Goal: Task Accomplishment & Management: Use online tool/utility

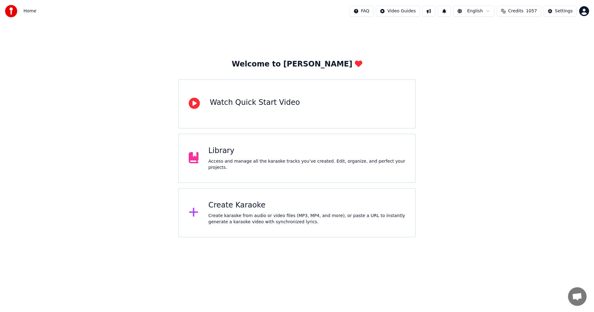
click at [226, 160] on div "Library Access and manage all the karaoke tracks you’ve created. Edit, organize…" at bounding box center [307, 158] width 197 height 25
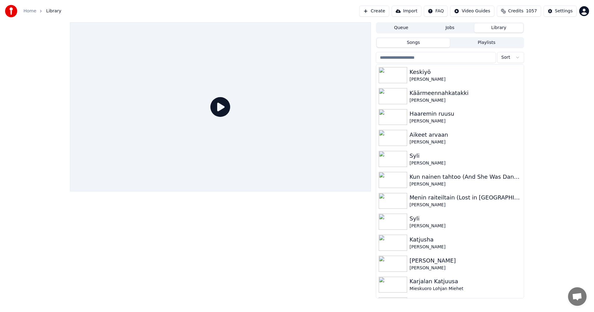
click at [420, 58] on input "search" at bounding box center [436, 57] width 120 height 11
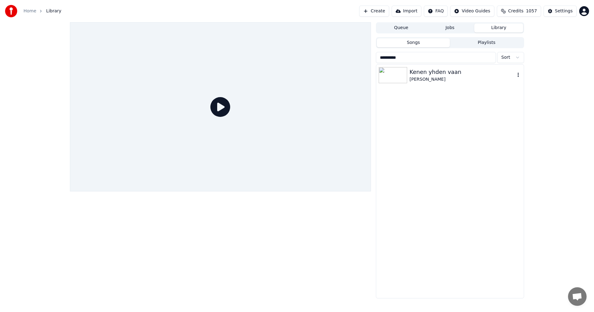
type input "**********"
click at [398, 78] on img at bounding box center [393, 75] width 28 height 16
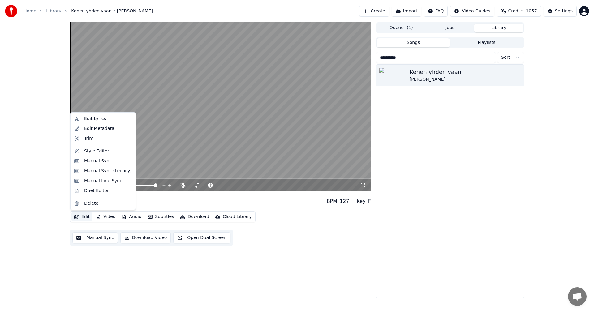
click at [84, 219] on button "Edit" at bounding box center [81, 217] width 21 height 9
click at [110, 174] on div "Manual Sync (Legacy)" at bounding box center [103, 171] width 62 height 10
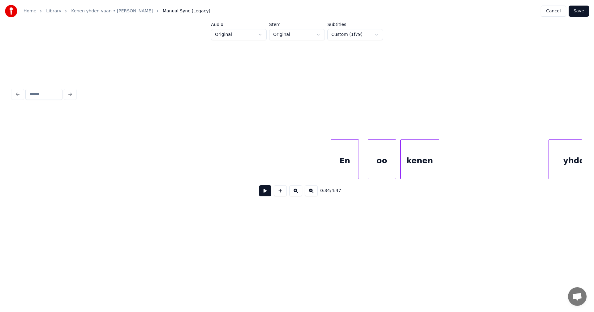
scroll to position [0, 20103]
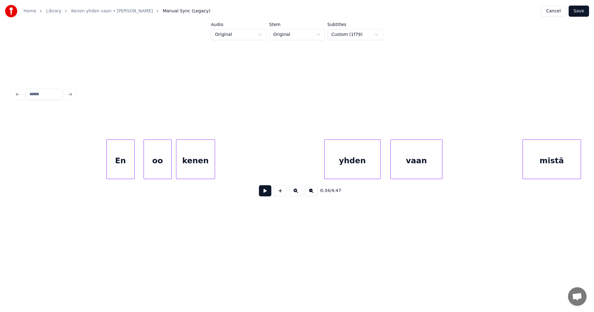
click at [127, 159] on div "En" at bounding box center [121, 161] width 28 height 42
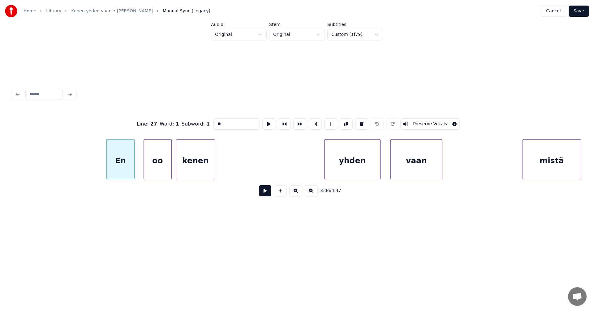
click at [153, 164] on div "oo" at bounding box center [158, 161] width 28 height 42
click at [183, 169] on div "kenen" at bounding box center [195, 161] width 38 height 42
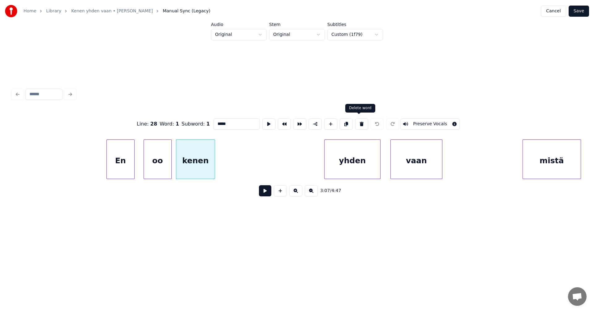
click at [361, 124] on button at bounding box center [361, 123] width 13 height 11
type input "**"
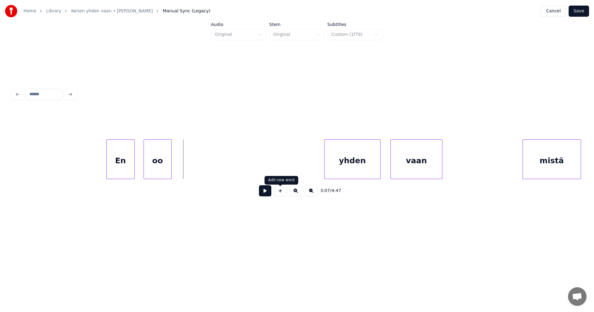
click at [284, 194] on button at bounding box center [280, 190] width 13 height 11
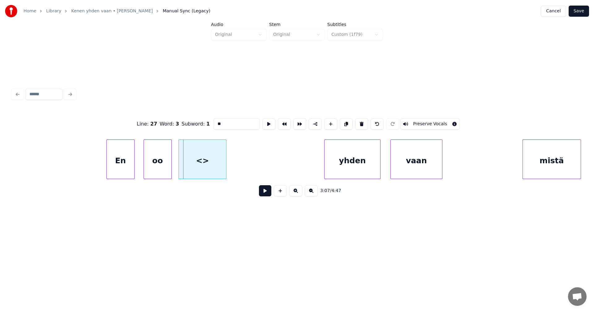
click at [180, 166] on div at bounding box center [180, 159] width 2 height 39
click at [230, 167] on div at bounding box center [230, 159] width 2 height 39
drag, startPoint x: 218, startPoint y: 123, endPoint x: 208, endPoint y: 120, distance: 10.9
click at [208, 120] on div "Line : 27 Word : 3 Subword : 1 ** Preserve Vocals" at bounding box center [296, 124] width 569 height 31
click at [359, 161] on div "yhden" at bounding box center [353, 161] width 56 height 42
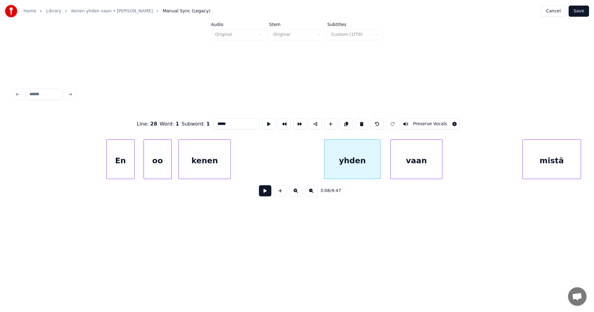
click at [399, 150] on div "vaan" at bounding box center [416, 161] width 51 height 42
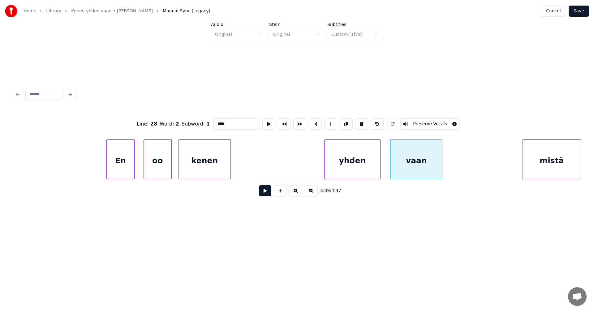
click at [536, 157] on div "mistä" at bounding box center [552, 161] width 58 height 42
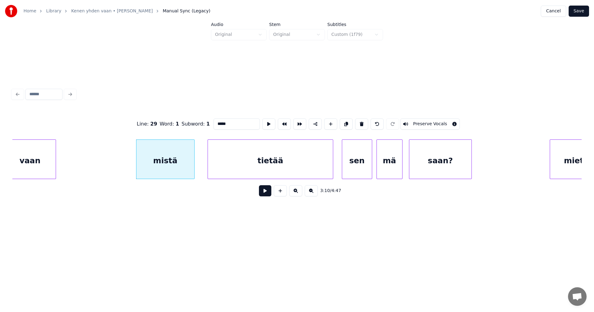
scroll to position [0, 20499]
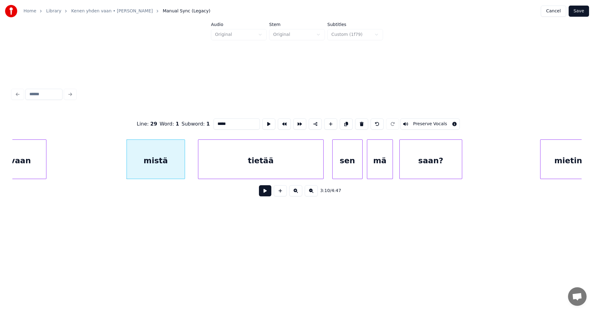
click at [265, 154] on div "tietää" at bounding box center [260, 161] width 125 height 42
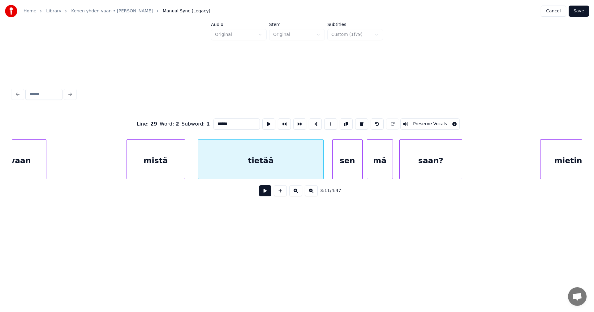
click at [348, 164] on div "sen" at bounding box center [348, 161] width 30 height 42
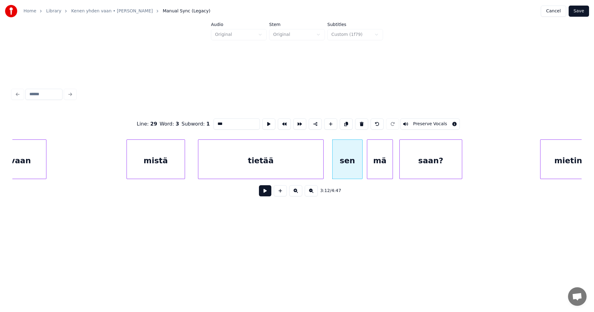
click at [374, 162] on div "mä" at bounding box center [379, 161] width 25 height 42
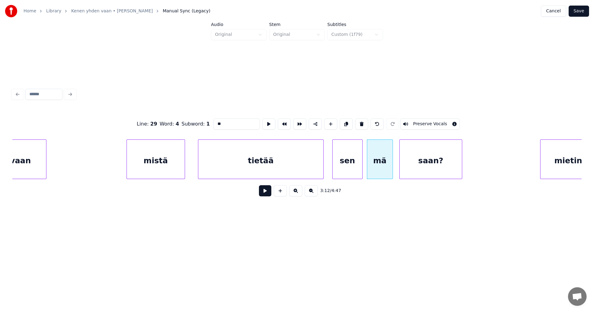
click at [419, 161] on div "saan?" at bounding box center [431, 161] width 62 height 42
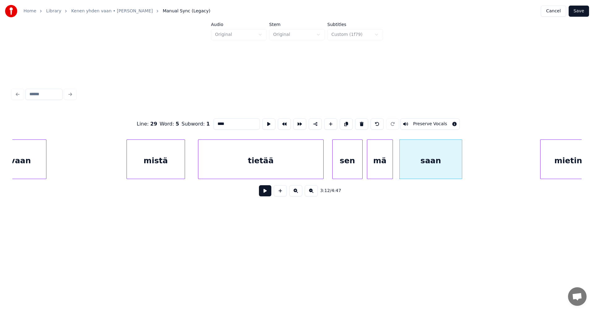
click at [574, 167] on div "mietin" at bounding box center [568, 161] width 56 height 42
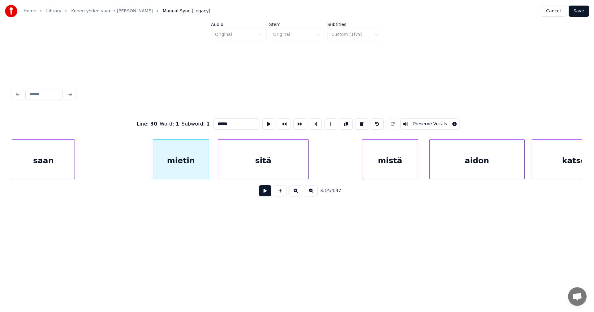
scroll to position [0, 20895]
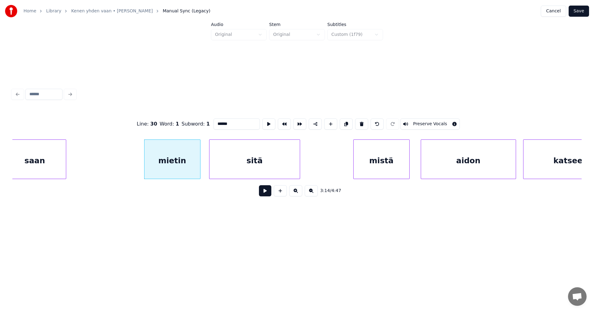
click at [281, 166] on div "sitä" at bounding box center [254, 161] width 90 height 42
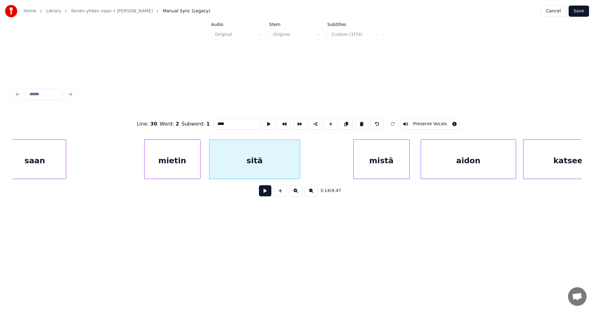
click at [381, 159] on div "mistä" at bounding box center [382, 161] width 56 height 42
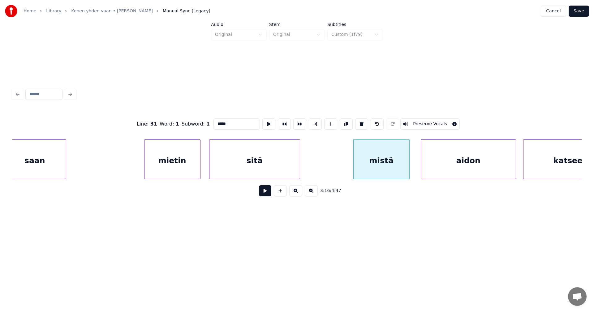
click at [454, 158] on div "aidon" at bounding box center [468, 161] width 95 height 42
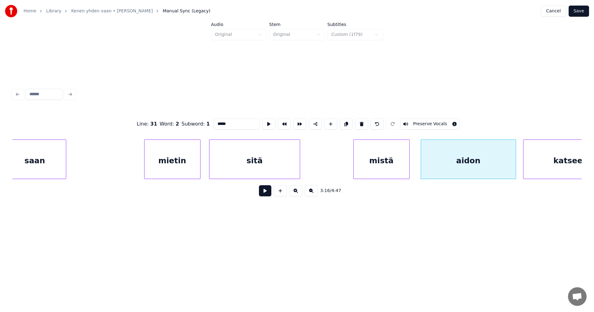
click at [537, 161] on div "katseen" at bounding box center [570, 161] width 95 height 42
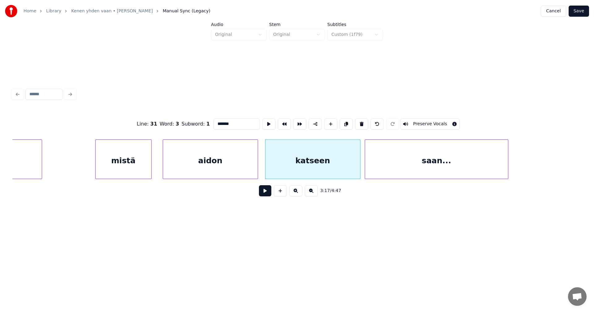
scroll to position [0, 21155]
click at [469, 171] on div "saan..." at bounding box center [434, 161] width 143 height 42
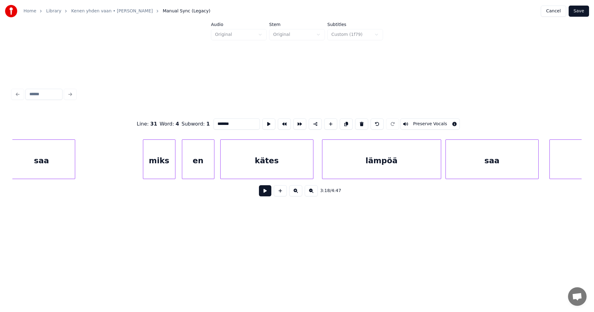
scroll to position [0, 22241]
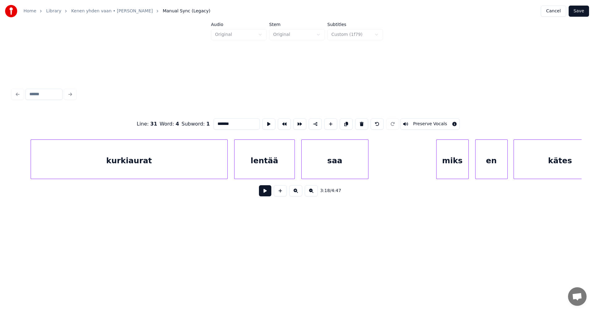
click at [187, 165] on div "kurkiaurat" at bounding box center [129, 161] width 196 height 42
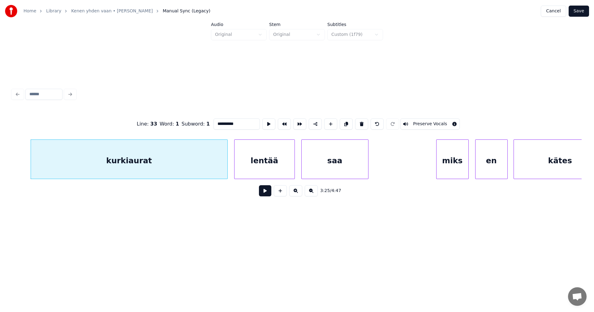
click at [447, 163] on div "miks" at bounding box center [453, 161] width 32 height 42
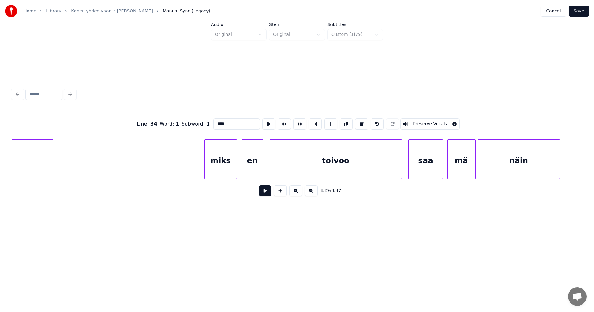
scroll to position [0, 23344]
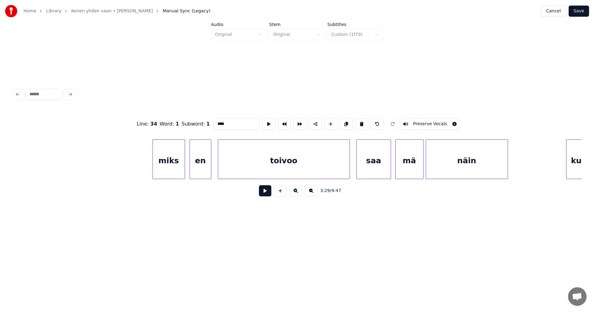
click at [176, 164] on div "miks" at bounding box center [169, 161] width 32 height 42
click at [468, 168] on div "näin" at bounding box center [467, 161] width 82 height 42
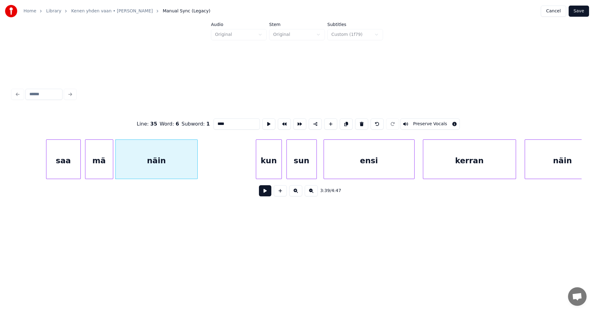
scroll to position [0, 23689]
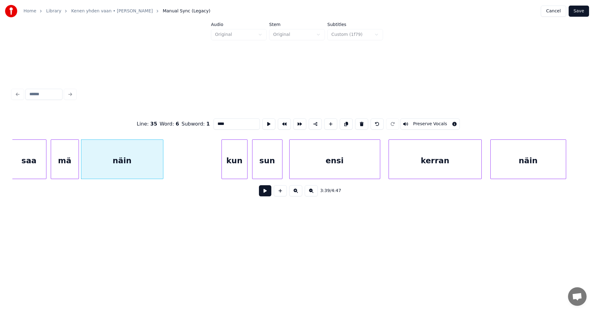
click at [231, 157] on div "kun" at bounding box center [234, 161] width 25 height 42
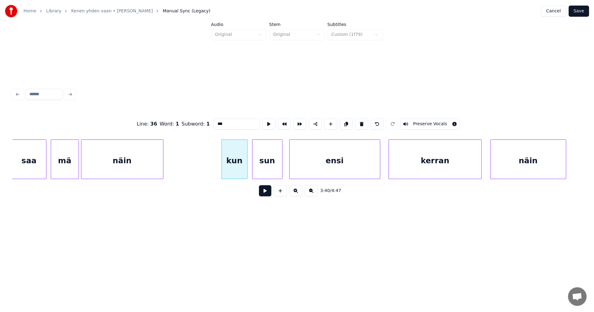
click at [520, 164] on div "näin" at bounding box center [528, 161] width 75 height 42
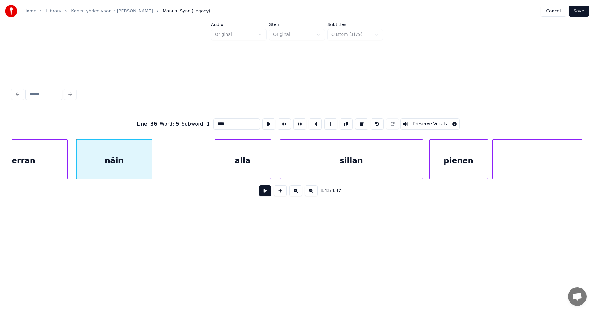
scroll to position [0, 24258]
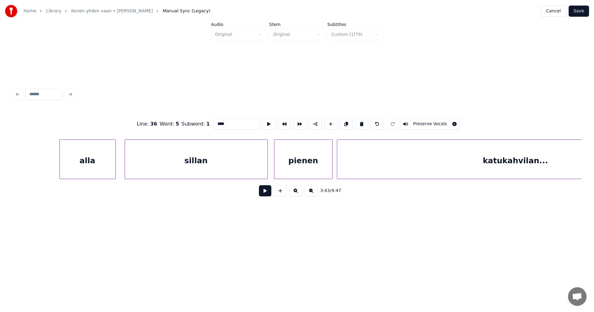
click at [104, 160] on div "alla" at bounding box center [88, 161] width 56 height 42
click at [433, 161] on div "katukahvilan..." at bounding box center [515, 161] width 357 height 42
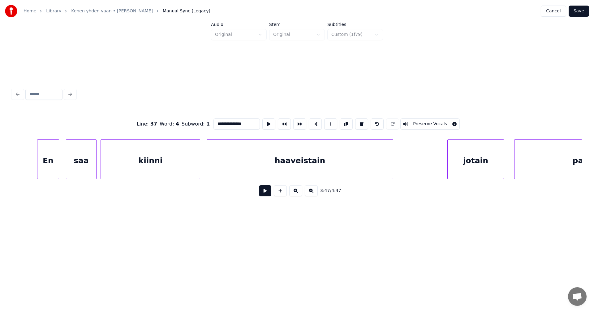
scroll to position [0, 25155]
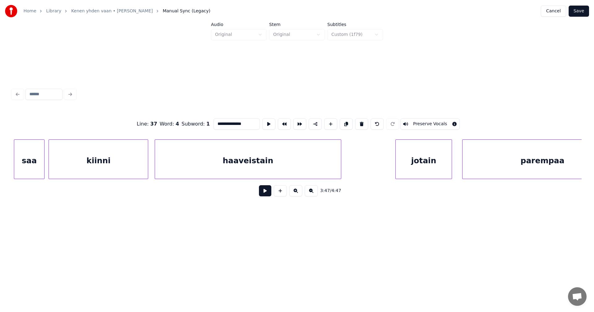
click at [40, 155] on div "saa" at bounding box center [29, 161] width 30 height 42
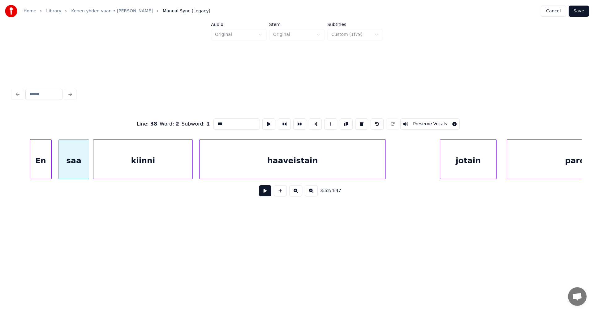
scroll to position [0, 25105]
click at [41, 165] on div "En" at bounding box center [45, 161] width 21 height 42
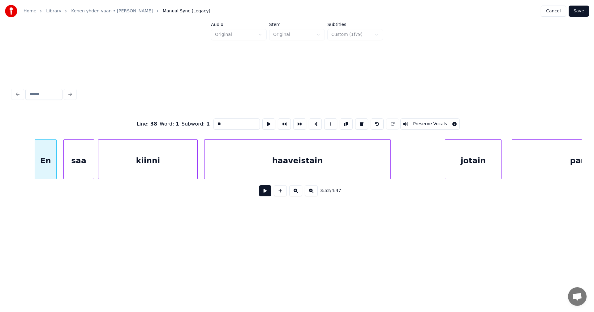
click at [371, 162] on div "haaveistain" at bounding box center [297, 161] width 186 height 42
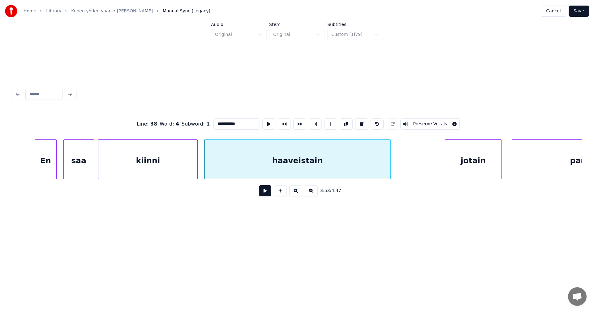
click at [486, 170] on div "jotain" at bounding box center [473, 161] width 56 height 42
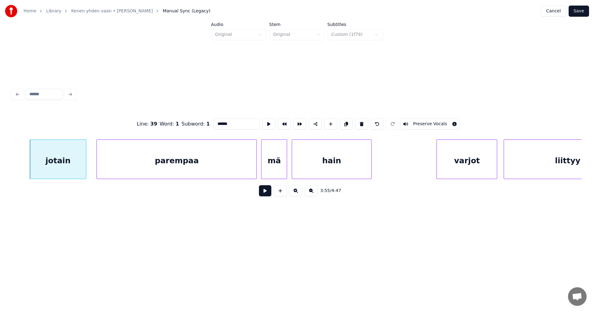
scroll to position [0, 25526]
click at [359, 157] on div "hain" at bounding box center [326, 161] width 80 height 42
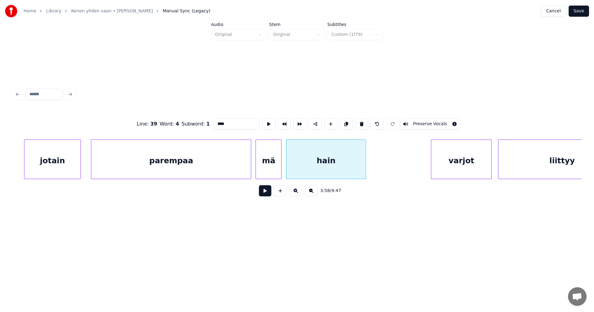
click at [463, 167] on div "varjot" at bounding box center [461, 161] width 60 height 42
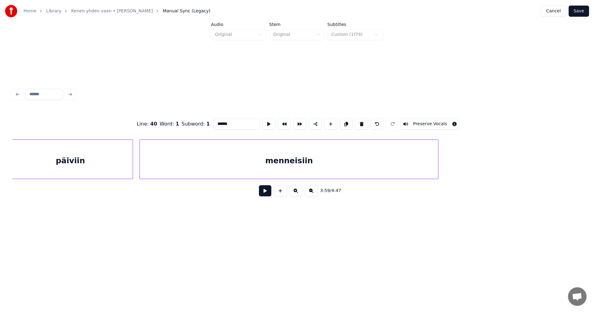
scroll to position [0, 26219]
click at [394, 157] on div "menneisiin" at bounding box center [288, 161] width 298 height 42
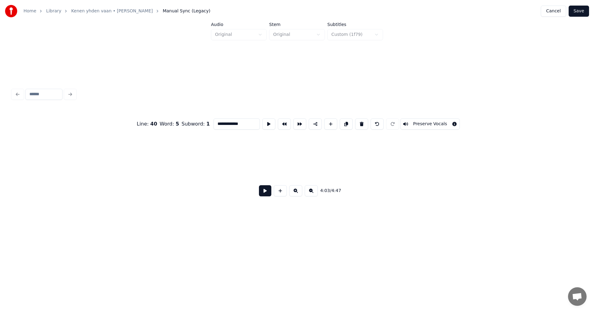
scroll to position [0, 29361]
type input "**********"
click at [582, 11] on button "Save" at bounding box center [579, 11] width 20 height 11
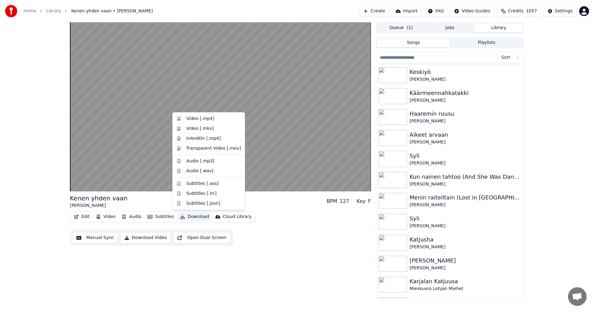
click at [193, 217] on button "Download" at bounding box center [195, 217] width 34 height 9
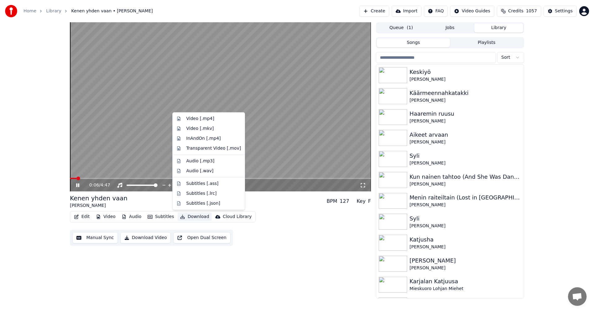
click at [16, 205] on div "0:06 / 4:47 Kenen yhden vaan [PERSON_NAME] BPM 127 Key F Edit Video Audio Subti…" at bounding box center [297, 160] width 594 height 276
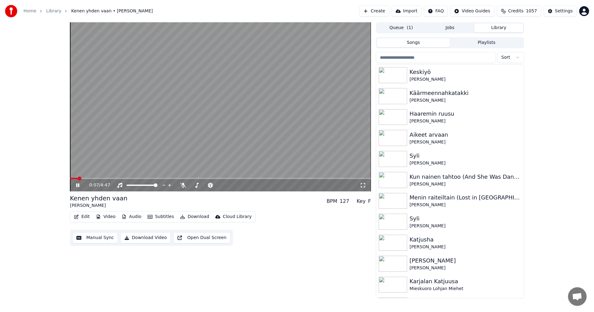
click at [194, 216] on button "Download" at bounding box center [195, 217] width 34 height 9
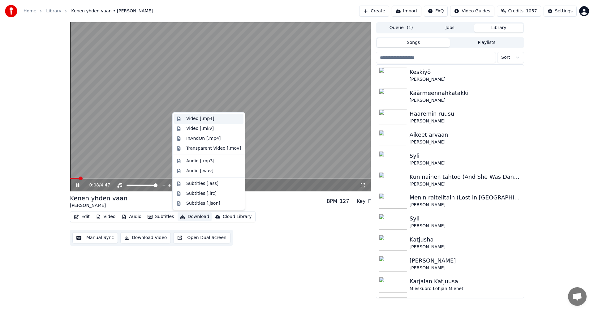
click at [207, 120] on div "Video [.mp4]" at bounding box center [200, 119] width 28 height 6
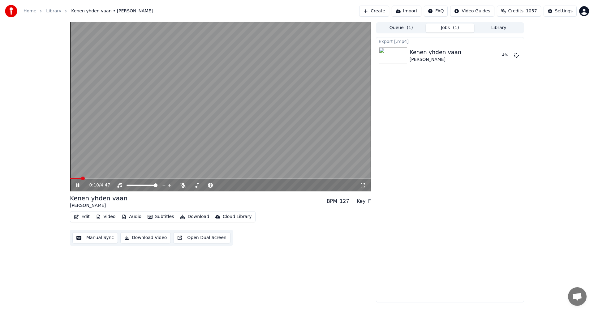
click at [79, 185] on icon at bounding box center [77, 185] width 3 height 4
click at [491, 28] on button "Library" at bounding box center [498, 28] width 49 height 9
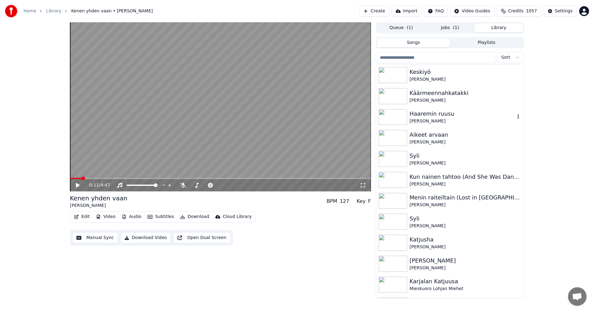
click at [423, 114] on div "Haaremin ruusu" at bounding box center [462, 114] width 105 height 9
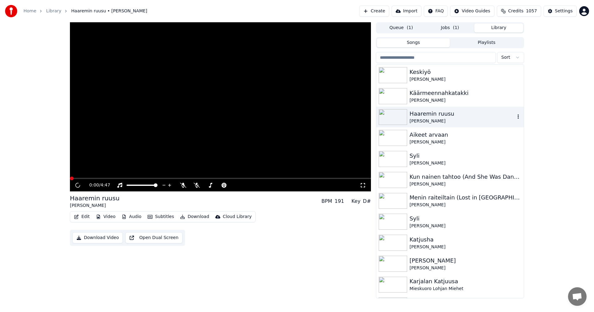
click at [423, 114] on div "Haaremin ruusu" at bounding box center [462, 114] width 105 height 9
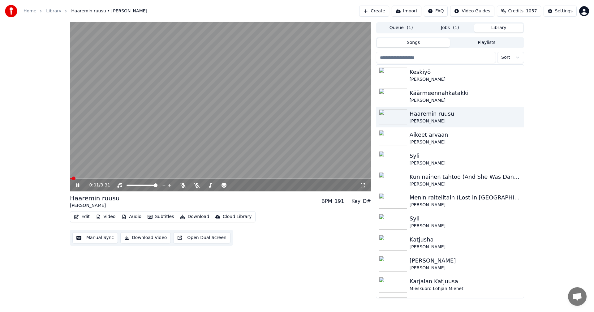
click at [88, 216] on button "Edit" at bounding box center [81, 217] width 21 height 9
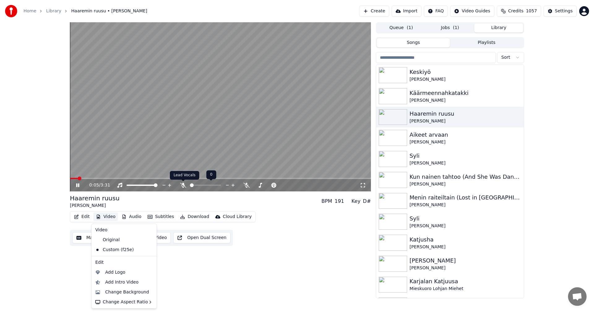
click at [185, 185] on icon at bounding box center [183, 185] width 6 height 5
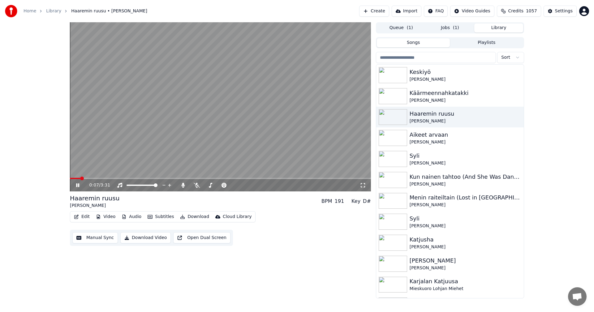
click at [253, 178] on span at bounding box center [220, 178] width 301 height 1
click at [272, 180] on div "2:12 / 3:31" at bounding box center [220, 185] width 301 height 12
click at [273, 179] on span at bounding box center [220, 178] width 301 height 1
click at [288, 179] on div "2:28 / 3:31" at bounding box center [220, 185] width 301 height 12
click at [289, 178] on span at bounding box center [220, 178] width 301 height 1
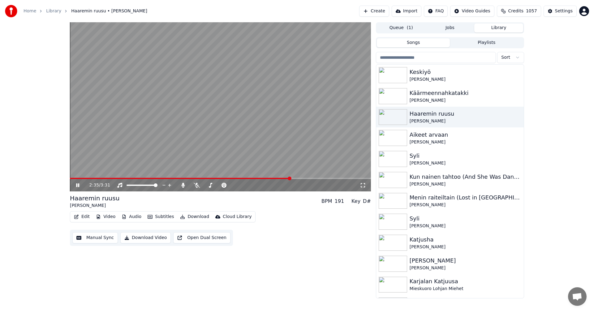
click at [299, 178] on span at bounding box center [220, 178] width 301 height 1
click at [304, 179] on span at bounding box center [220, 178] width 301 height 1
click at [312, 178] on video at bounding box center [220, 106] width 301 height 169
click at [317, 179] on span at bounding box center [220, 178] width 301 height 1
click at [78, 186] on icon at bounding box center [78, 185] width 4 height 4
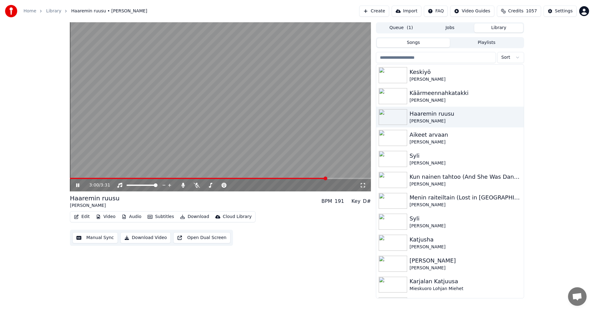
click at [201, 178] on span at bounding box center [198, 178] width 257 height 1
click at [197, 179] on span at bounding box center [140, 178] width 140 height 1
click at [185, 178] on video at bounding box center [220, 106] width 301 height 169
click at [185, 178] on span at bounding box center [127, 178] width 115 height 1
click at [78, 187] on icon at bounding box center [78, 185] width 4 height 4
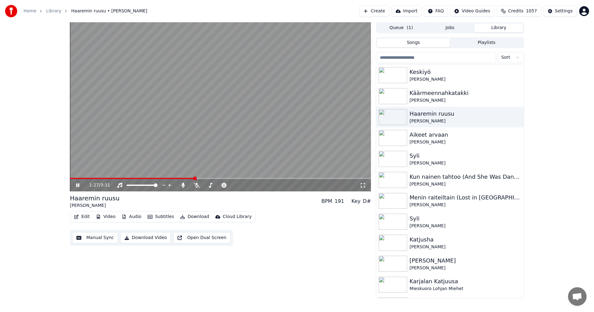
click at [80, 186] on icon at bounding box center [82, 185] width 15 height 5
click at [86, 217] on button "Edit" at bounding box center [81, 217] width 21 height 9
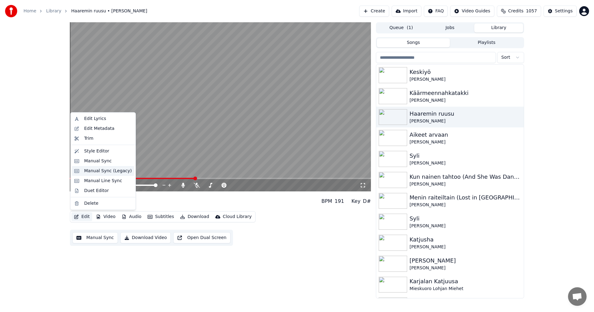
click at [112, 172] on div "Manual Sync (Legacy)" at bounding box center [108, 171] width 48 height 6
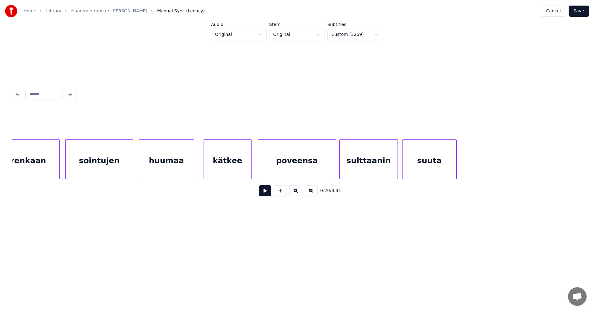
scroll to position [0, 8967]
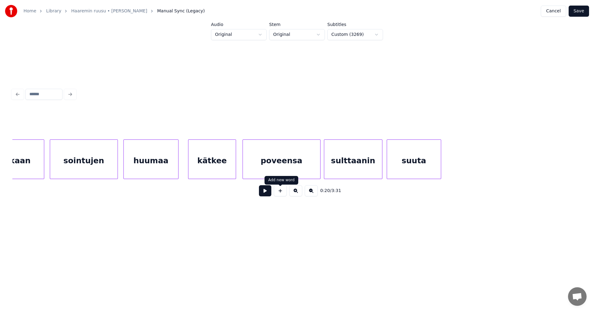
click at [285, 161] on div "poveensa" at bounding box center [281, 161] width 77 height 42
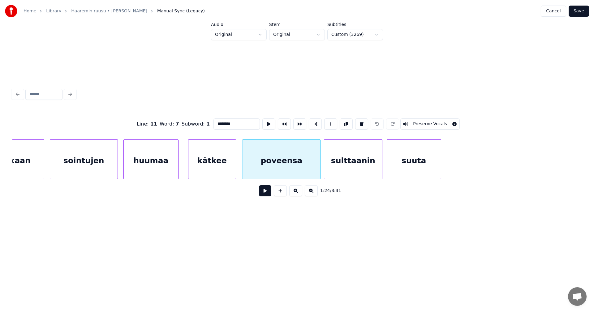
click at [265, 196] on button at bounding box center [265, 190] width 12 height 11
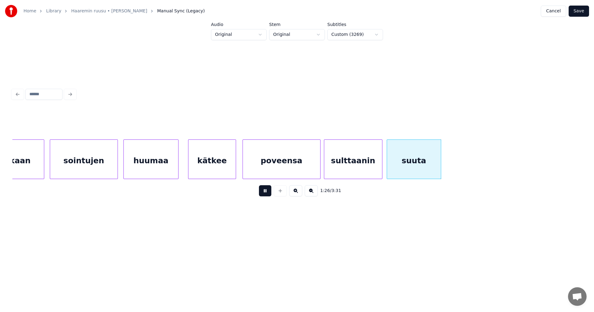
click at [267, 194] on button at bounding box center [265, 190] width 12 height 11
click at [170, 169] on div "huumaa" at bounding box center [151, 161] width 54 height 42
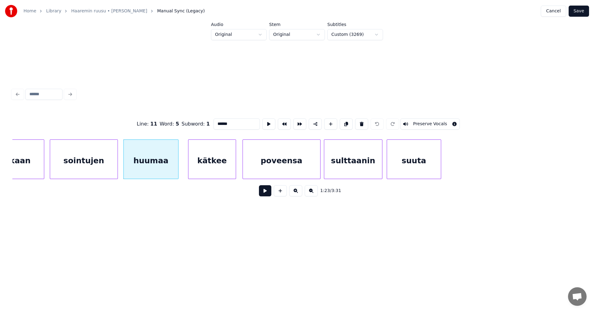
click at [266, 192] on button at bounding box center [265, 190] width 12 height 11
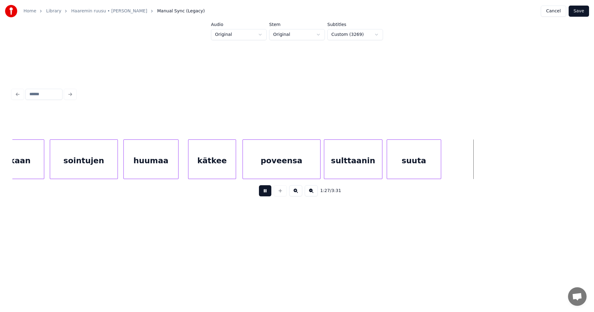
click at [266, 192] on button at bounding box center [265, 190] width 12 height 11
click at [222, 173] on div "kätkee" at bounding box center [211, 161] width 47 height 42
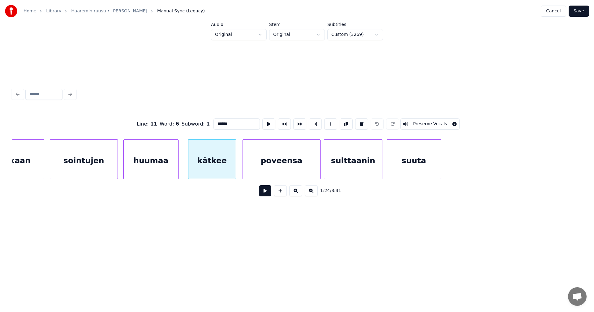
click at [264, 193] on button at bounding box center [265, 190] width 12 height 11
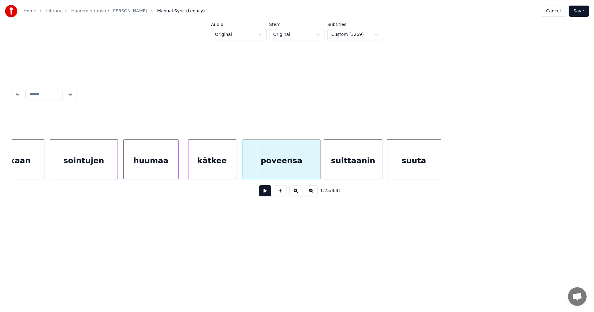
click at [144, 170] on div "huumaa" at bounding box center [151, 161] width 54 height 42
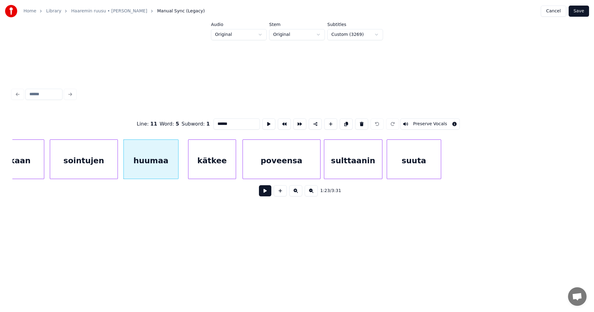
click at [267, 193] on button at bounding box center [265, 190] width 12 height 11
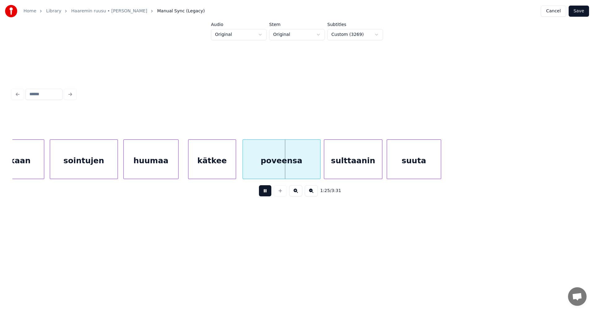
click at [267, 193] on button at bounding box center [265, 190] width 12 height 11
click at [234, 163] on div at bounding box center [235, 159] width 2 height 39
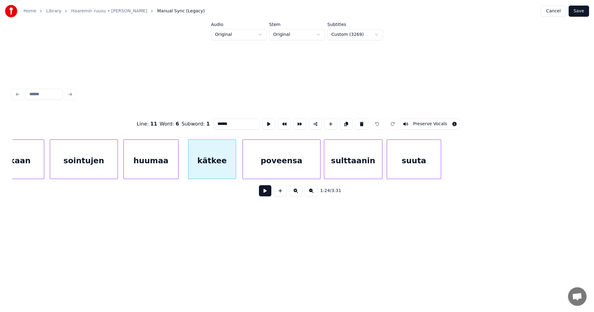
click at [266, 195] on button at bounding box center [265, 190] width 12 height 11
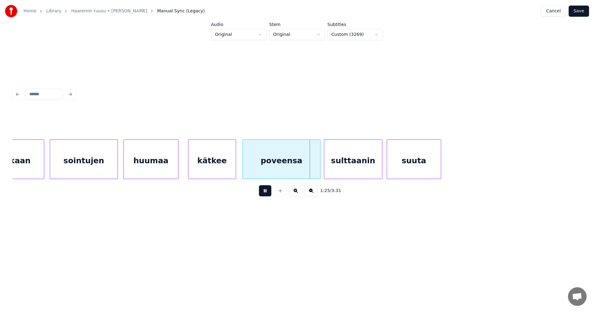
click at [266, 195] on button at bounding box center [265, 190] width 12 height 11
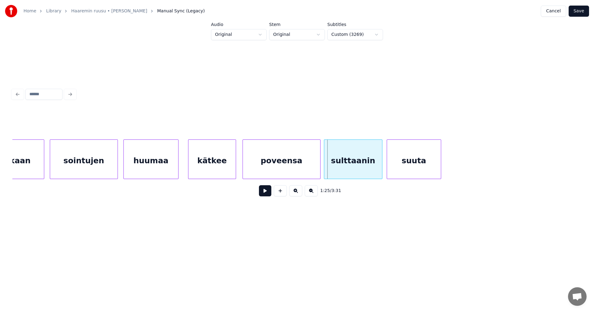
click at [408, 160] on div "suuta" at bounding box center [414, 161] width 54 height 42
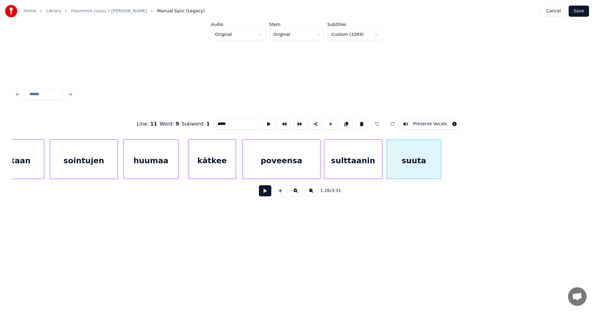
click at [265, 196] on button at bounding box center [265, 190] width 12 height 11
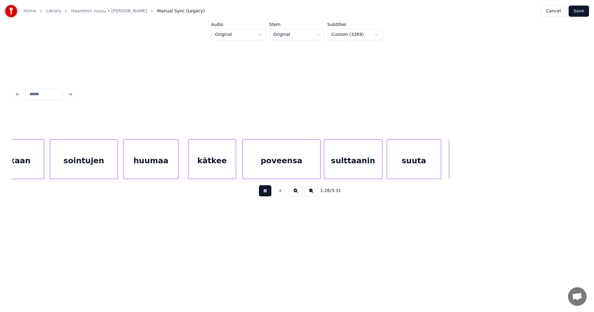
click at [265, 195] on button at bounding box center [265, 190] width 12 height 11
click at [403, 164] on div "suuta" at bounding box center [414, 161] width 54 height 42
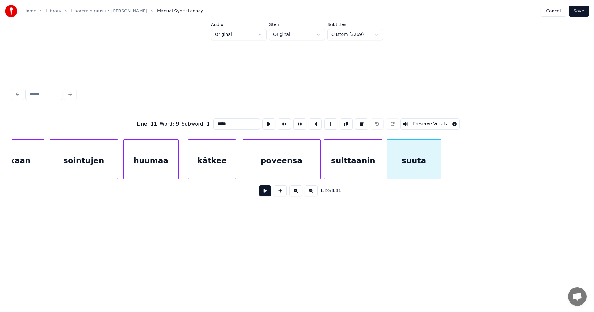
click at [268, 195] on button at bounding box center [265, 190] width 12 height 11
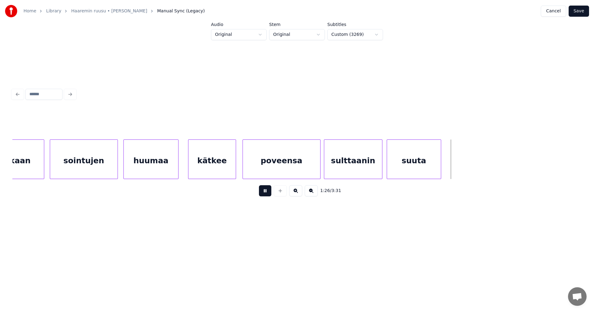
click at [268, 195] on button at bounding box center [265, 190] width 12 height 11
click at [427, 163] on div "suuta" at bounding box center [414, 161] width 54 height 42
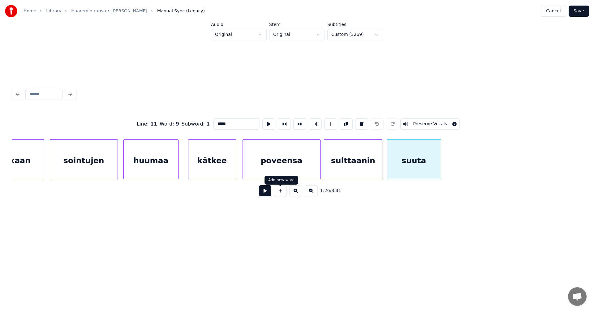
click at [270, 195] on button at bounding box center [265, 190] width 12 height 11
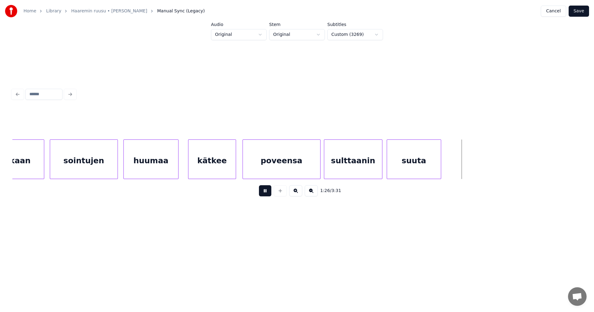
click at [270, 195] on button at bounding box center [265, 190] width 12 height 11
click at [347, 166] on div "sulttaanin" at bounding box center [353, 161] width 58 height 42
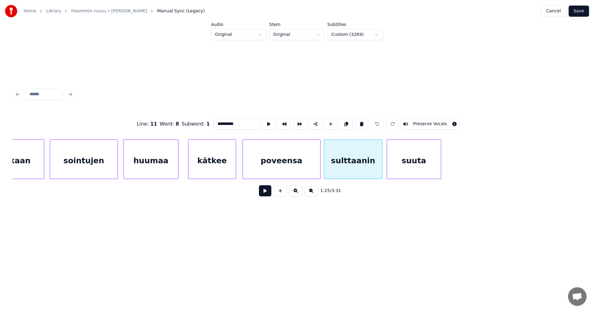
click at [264, 194] on button at bounding box center [265, 190] width 12 height 11
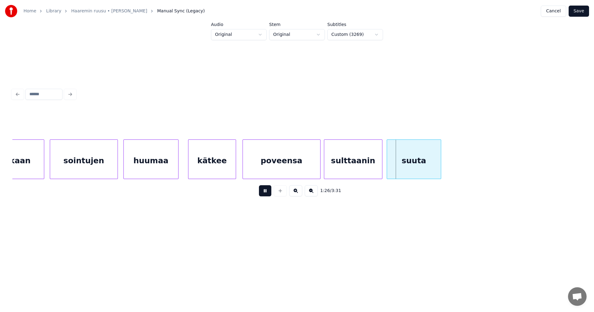
click at [265, 194] on button at bounding box center [265, 190] width 12 height 11
click at [264, 194] on button at bounding box center [265, 190] width 12 height 11
click at [427, 166] on div "suuta" at bounding box center [414, 161] width 54 height 42
click at [268, 196] on button at bounding box center [265, 190] width 12 height 11
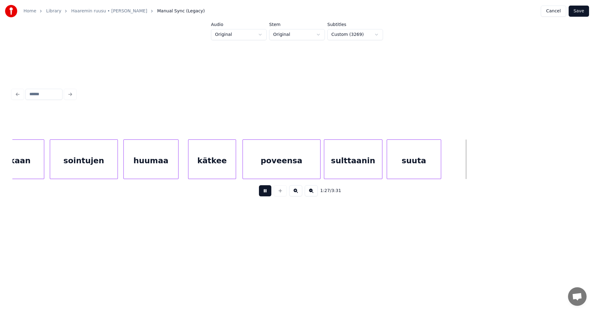
click at [268, 196] on button at bounding box center [265, 190] width 12 height 11
click at [401, 169] on div "suuta" at bounding box center [414, 161] width 54 height 42
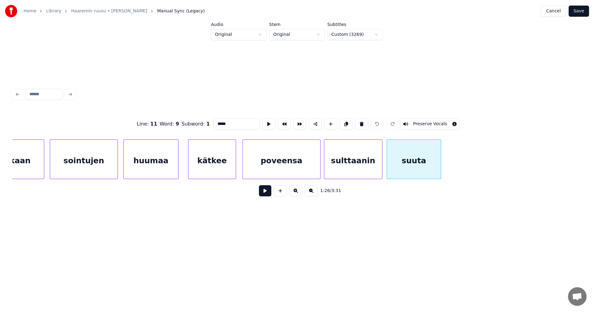
click at [268, 195] on button at bounding box center [265, 190] width 12 height 11
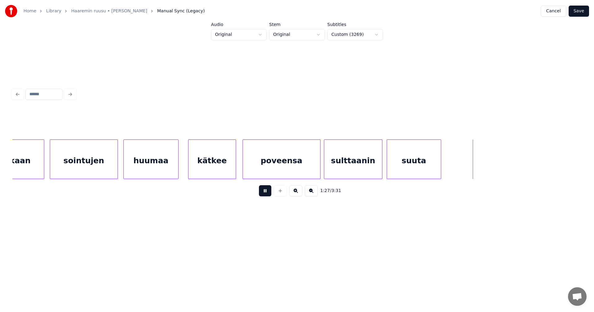
drag, startPoint x: 268, startPoint y: 195, endPoint x: 262, endPoint y: 191, distance: 7.8
click at [268, 195] on button at bounding box center [265, 190] width 12 height 11
click at [223, 170] on div "kätkee" at bounding box center [211, 161] width 47 height 42
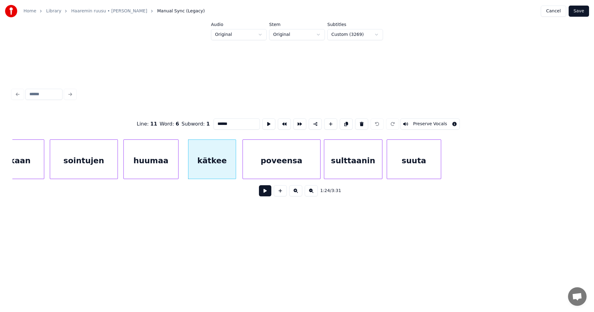
click at [267, 194] on button at bounding box center [265, 190] width 12 height 11
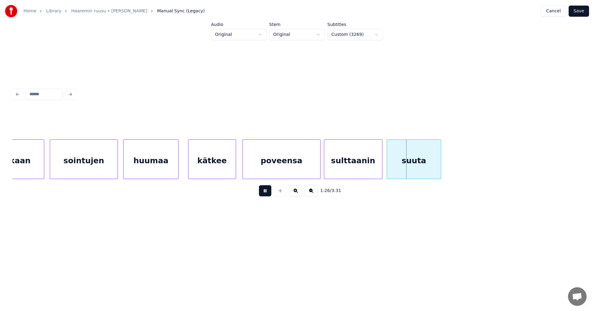
drag, startPoint x: 267, startPoint y: 193, endPoint x: 291, endPoint y: 172, distance: 31.8
click at [268, 193] on button at bounding box center [265, 190] width 12 height 11
click at [291, 172] on div "poveensa" at bounding box center [281, 161] width 77 height 42
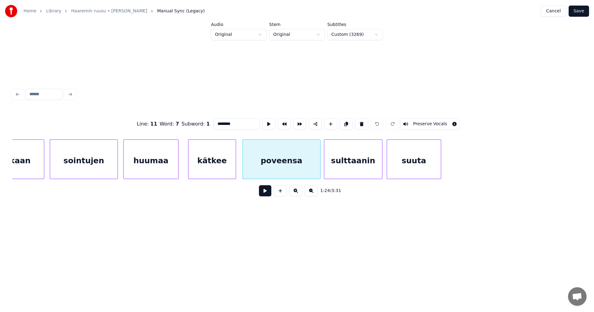
click at [260, 193] on button at bounding box center [265, 190] width 12 height 11
click at [265, 192] on button at bounding box center [265, 190] width 12 height 11
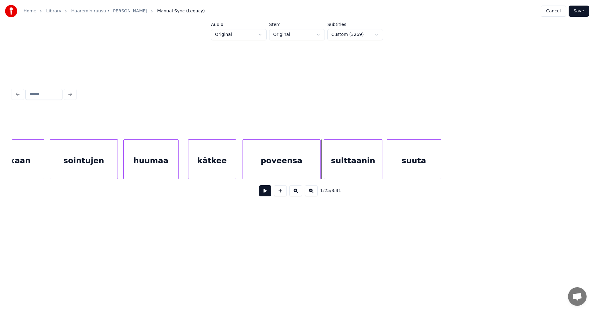
click at [268, 174] on div "poveensa" at bounding box center [281, 161] width 77 height 42
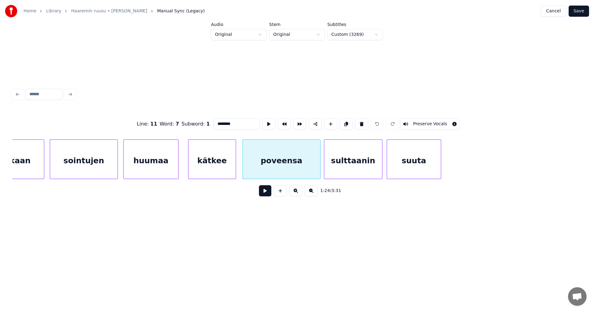
click at [262, 194] on button at bounding box center [265, 190] width 12 height 11
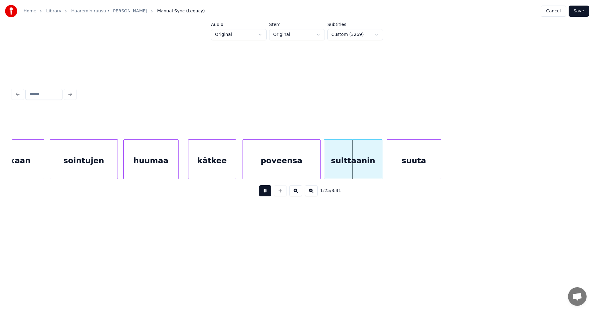
click at [265, 192] on button at bounding box center [265, 190] width 12 height 11
click at [222, 174] on div "kätkee" at bounding box center [211, 161] width 47 height 42
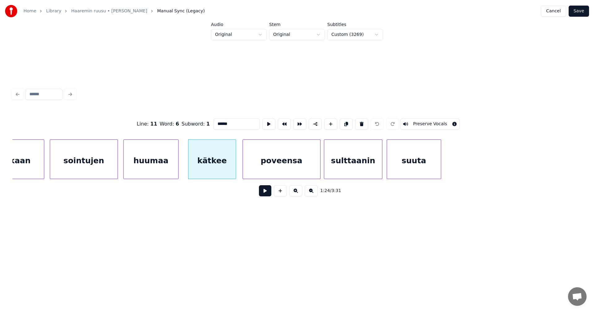
click at [264, 192] on button at bounding box center [265, 190] width 12 height 11
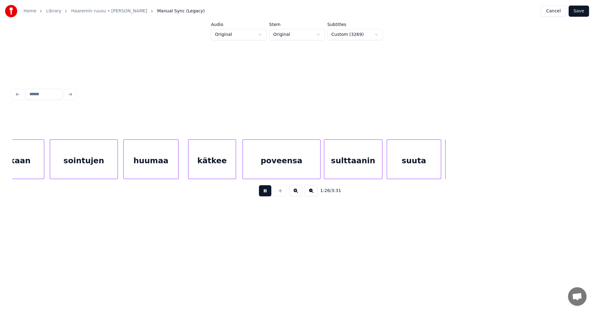
click at [264, 193] on button at bounding box center [265, 190] width 12 height 11
click at [228, 171] on div "kätkee" at bounding box center [211, 161] width 47 height 42
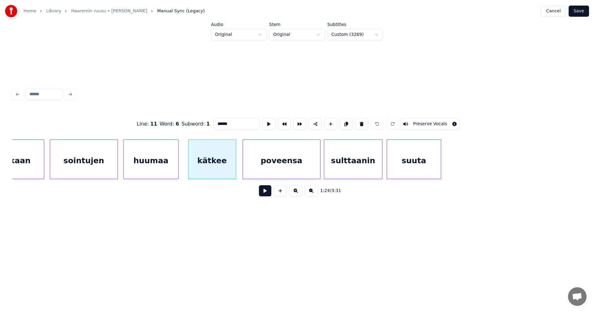
click at [264, 194] on button at bounding box center [265, 190] width 12 height 11
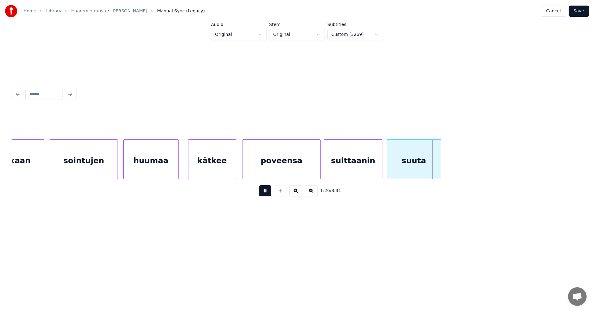
drag, startPoint x: 265, startPoint y: 194, endPoint x: 282, endPoint y: 178, distance: 23.9
click at [265, 194] on button at bounding box center [265, 190] width 12 height 11
click at [283, 176] on div "poveensa" at bounding box center [281, 161] width 77 height 42
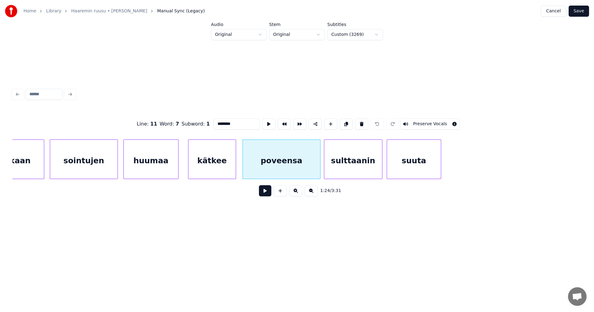
click at [270, 194] on button at bounding box center [265, 190] width 12 height 11
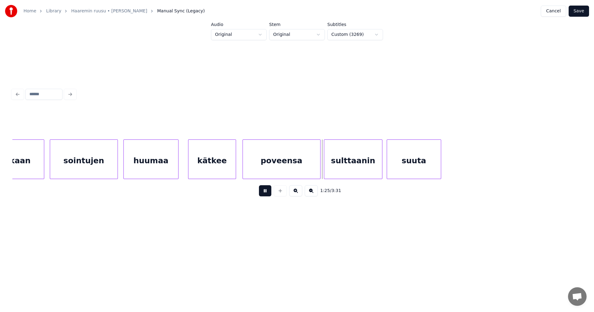
click at [270, 193] on button at bounding box center [265, 190] width 12 height 11
click at [270, 192] on button at bounding box center [265, 190] width 12 height 11
click at [335, 166] on div "sulttaanin" at bounding box center [353, 161] width 58 height 42
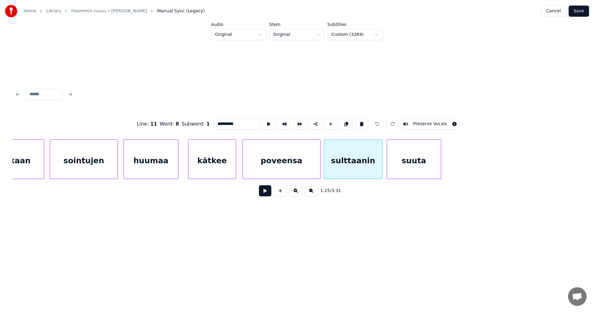
click at [269, 196] on button at bounding box center [265, 190] width 12 height 11
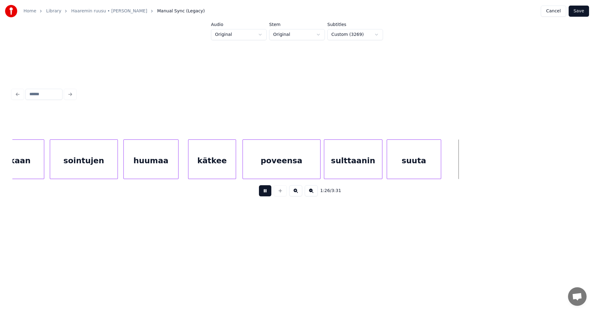
click at [268, 196] on button at bounding box center [265, 190] width 12 height 11
click at [281, 173] on div "poveensa" at bounding box center [281, 161] width 77 height 42
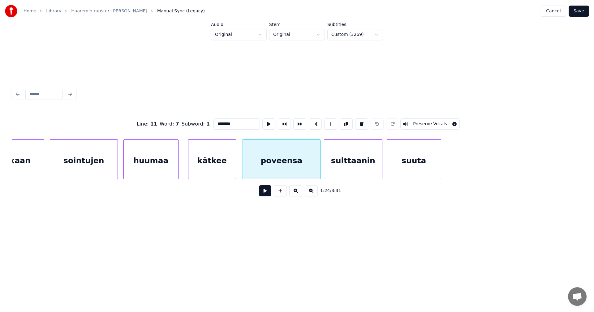
click at [264, 195] on button at bounding box center [265, 190] width 12 height 11
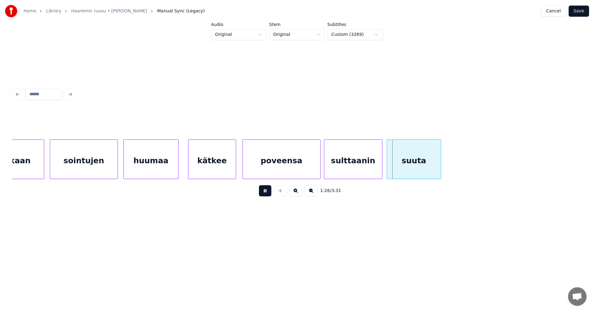
click at [264, 195] on button at bounding box center [265, 190] width 12 height 11
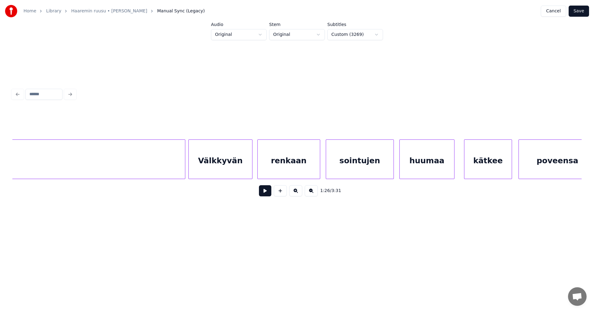
scroll to position [0, 8716]
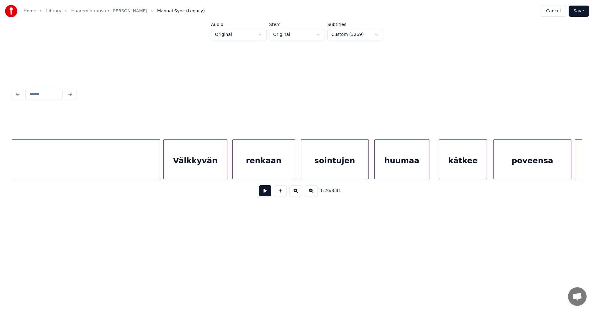
click at [220, 173] on div "Välkkyvän" at bounding box center [195, 161] width 63 height 42
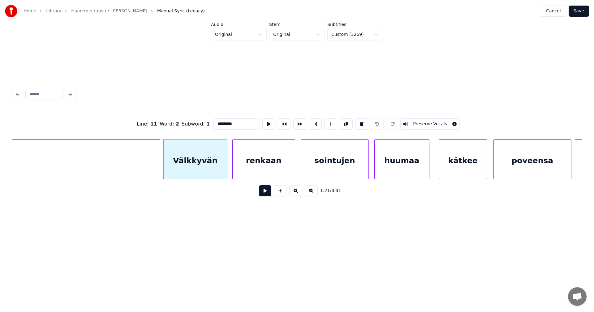
click at [269, 192] on button at bounding box center [265, 190] width 12 height 11
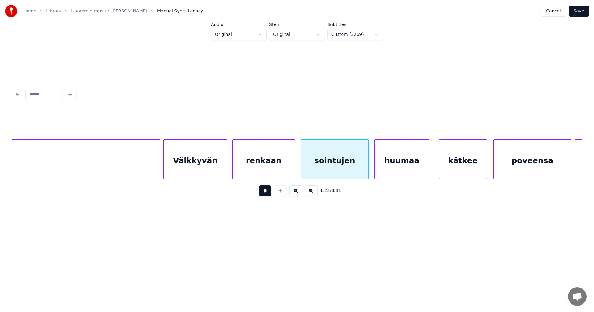
click at [268, 191] on button at bounding box center [265, 190] width 12 height 11
click at [274, 169] on div "renkaan" at bounding box center [264, 161] width 62 height 42
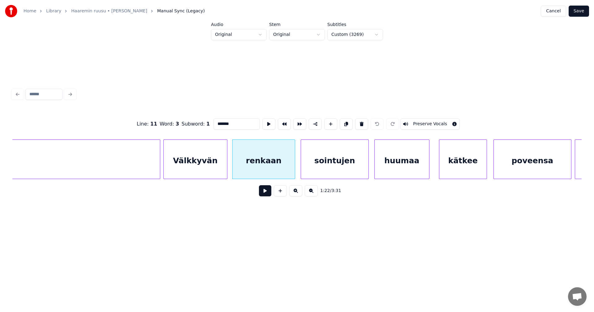
click at [265, 195] on button at bounding box center [265, 190] width 12 height 11
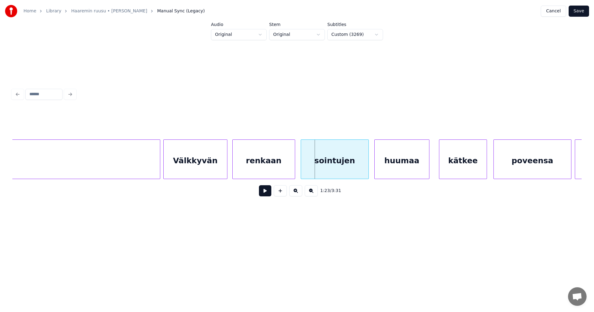
click at [265, 194] on button at bounding box center [265, 190] width 12 height 11
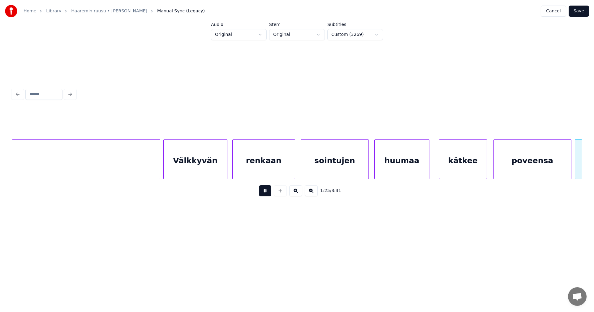
scroll to position [0, 9286]
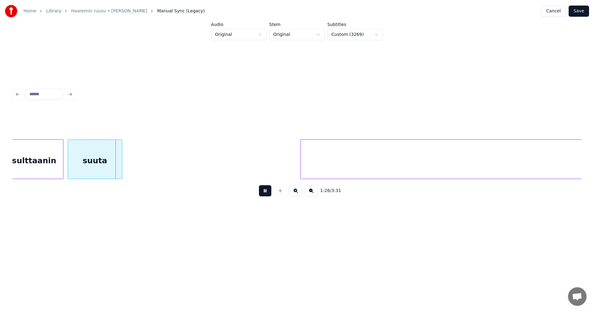
click at [265, 194] on button at bounding box center [265, 190] width 12 height 11
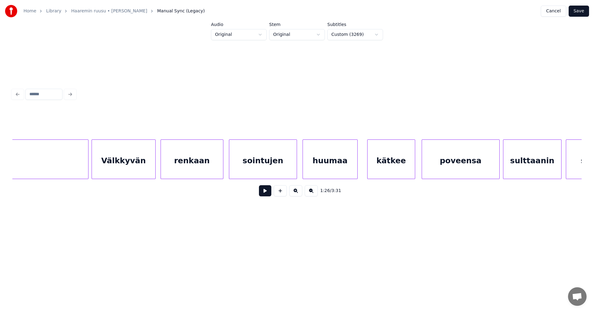
click at [385, 168] on div "kätkee" at bounding box center [391, 161] width 47 height 42
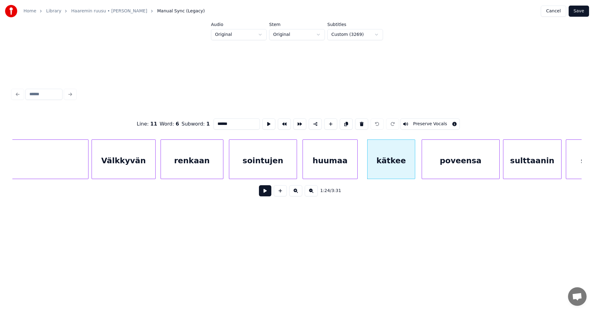
click at [269, 191] on button at bounding box center [265, 190] width 12 height 11
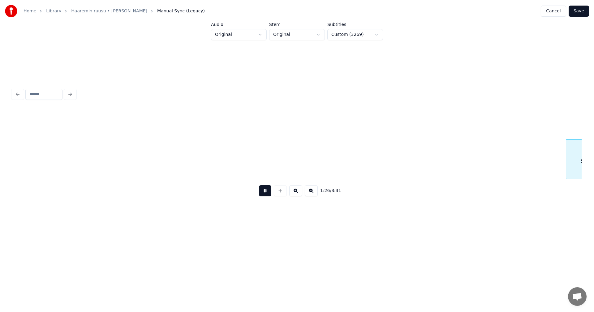
scroll to position [0, 9357]
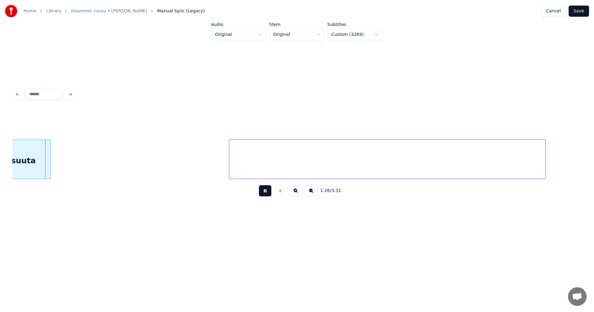
click at [269, 191] on button at bounding box center [265, 190] width 12 height 11
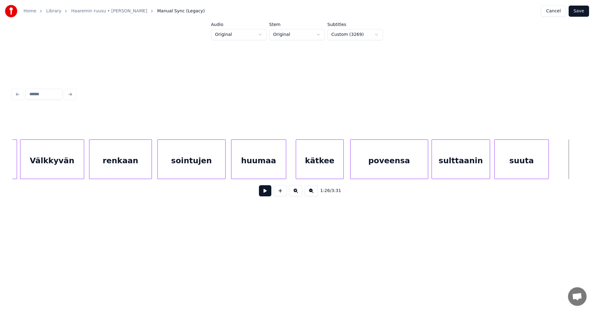
click at [371, 166] on div "poveensa" at bounding box center [389, 161] width 77 height 42
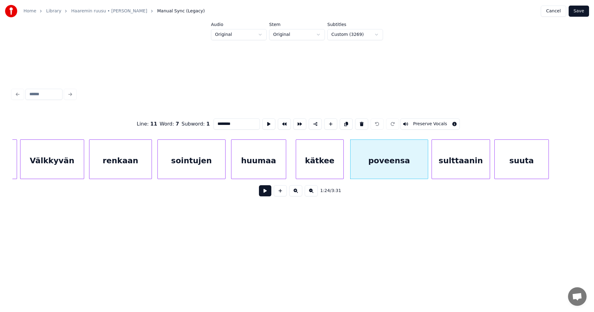
click at [227, 123] on input "********" at bounding box center [236, 123] width 46 height 11
type input "*******"
click at [263, 196] on button at bounding box center [265, 190] width 12 height 11
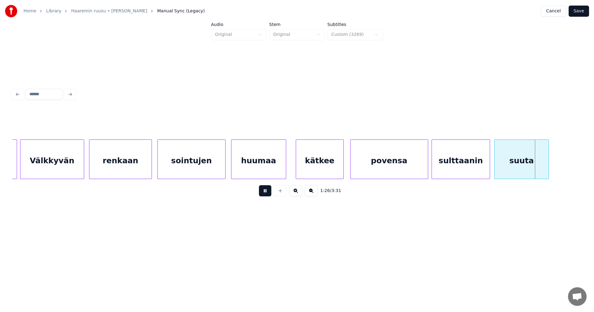
click at [263, 196] on button at bounding box center [265, 190] width 12 height 11
click at [303, 171] on div "kätkee" at bounding box center [319, 161] width 47 height 42
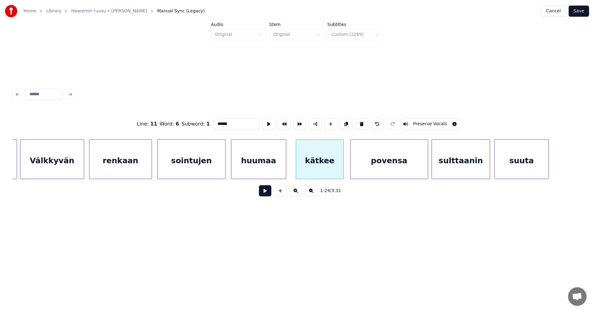
click at [264, 194] on button at bounding box center [265, 190] width 12 height 11
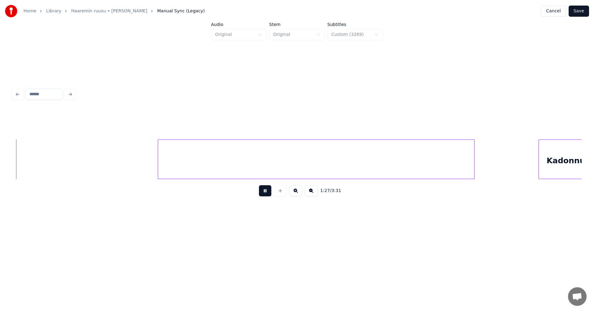
click at [265, 194] on button at bounding box center [265, 190] width 12 height 11
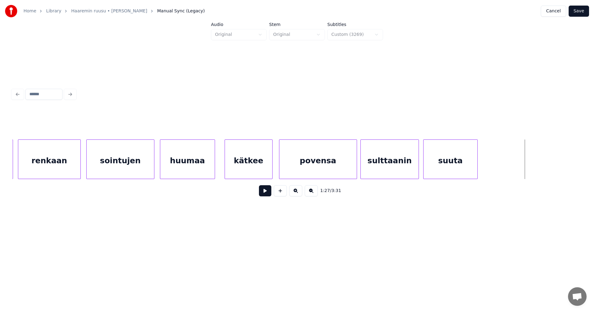
click at [244, 168] on div "kätkee" at bounding box center [248, 161] width 47 height 42
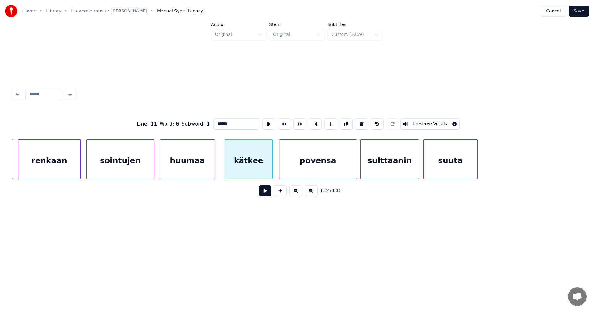
click at [265, 192] on button at bounding box center [265, 190] width 12 height 11
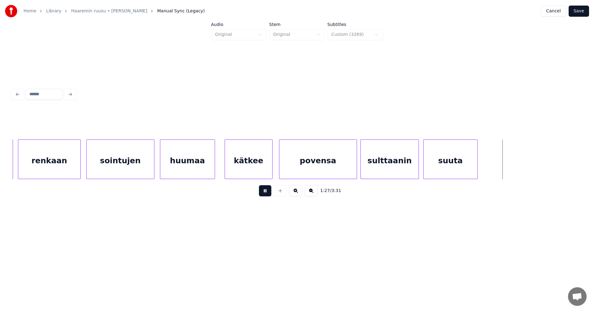
click at [265, 193] on button at bounding box center [265, 190] width 12 height 11
click at [261, 170] on div "kätkee" at bounding box center [248, 161] width 47 height 42
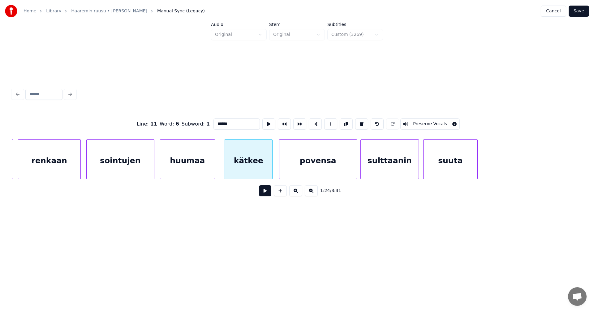
click at [262, 194] on button at bounding box center [265, 190] width 12 height 11
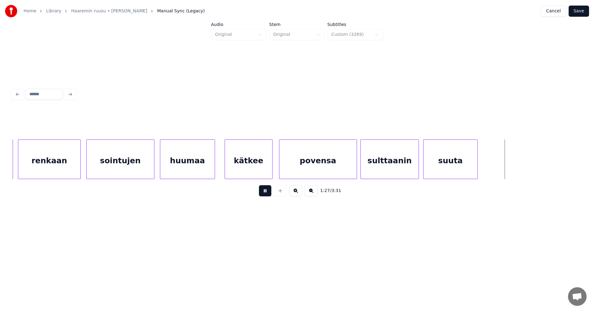
click at [263, 194] on button at bounding box center [265, 190] width 12 height 11
click at [582, 10] on button "Save" at bounding box center [579, 11] width 20 height 11
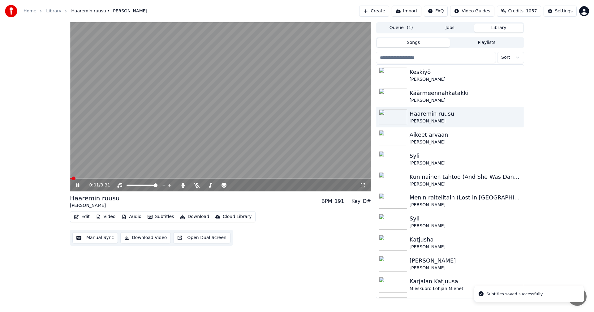
drag, startPoint x: 80, startPoint y: 184, endPoint x: 89, endPoint y: 200, distance: 19.1
click at [80, 184] on icon at bounding box center [82, 185] width 15 height 5
click at [183, 186] on icon at bounding box center [182, 185] width 3 height 5
click at [140, 218] on button "Audio" at bounding box center [131, 217] width 25 height 9
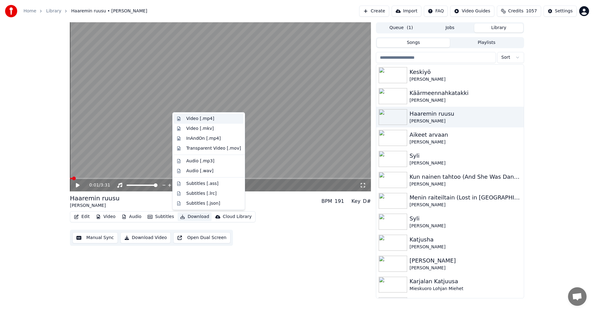
click at [215, 118] on div "Video [.mp4]" at bounding box center [213, 119] width 55 height 6
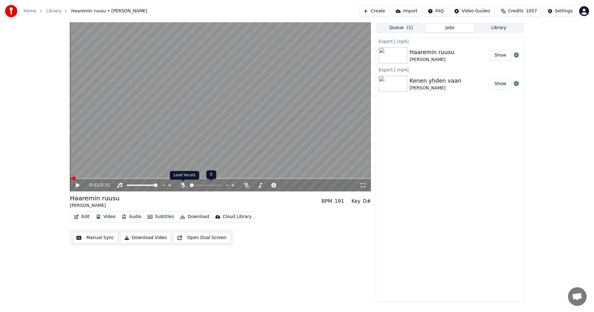
click at [183, 185] on icon at bounding box center [183, 185] width 6 height 5
click at [183, 185] on icon at bounding box center [182, 185] width 3 height 5
click at [134, 217] on button "Audio" at bounding box center [131, 217] width 25 height 9
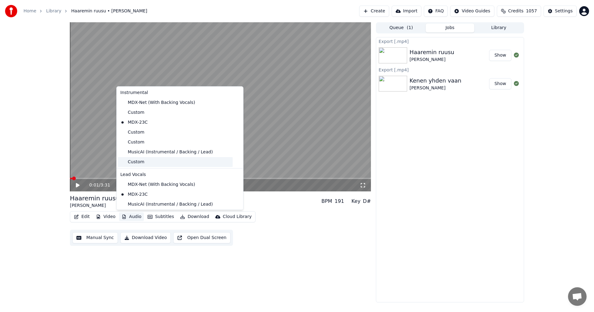
click at [140, 162] on div "Custom" at bounding box center [175, 162] width 115 height 10
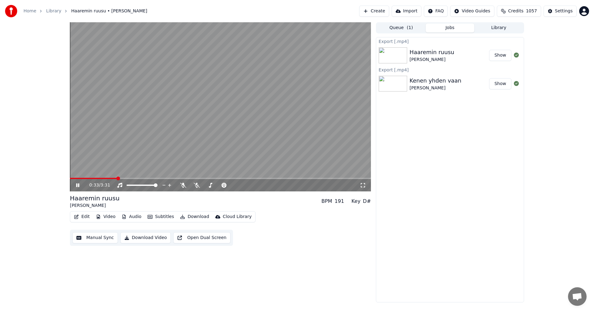
click at [117, 179] on span at bounding box center [220, 178] width 301 height 1
click at [80, 187] on icon at bounding box center [82, 185] width 15 height 5
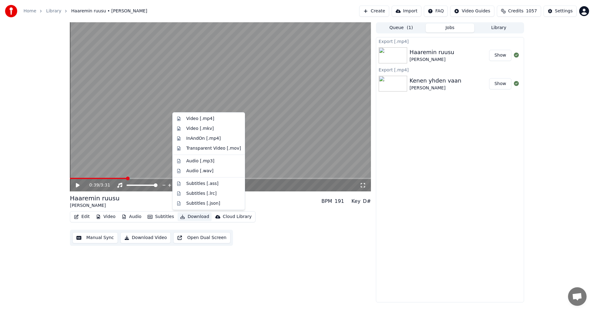
click at [196, 215] on button "Download" at bounding box center [195, 217] width 34 height 9
click at [218, 120] on div "Video [.mp4]" at bounding box center [213, 119] width 55 height 6
